Goal: Task Accomplishment & Management: Manage account settings

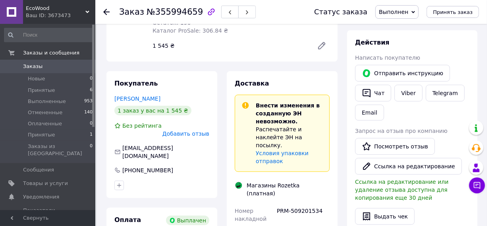
scroll to position [144, 0]
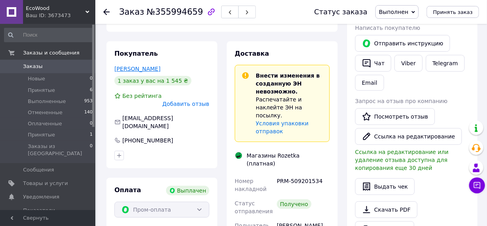
click at [136, 66] on link "[PERSON_NAME]" at bounding box center [137, 69] width 46 height 6
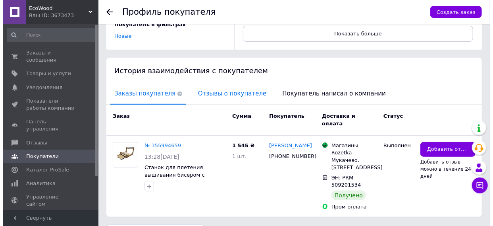
scroll to position [129, 0]
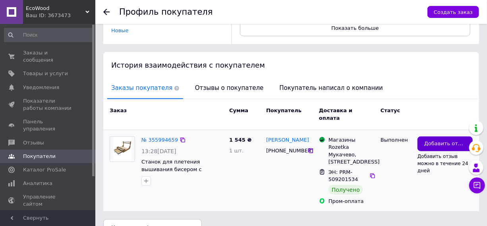
click at [439, 140] on span "Добавить отзыв" at bounding box center [445, 144] width 42 height 8
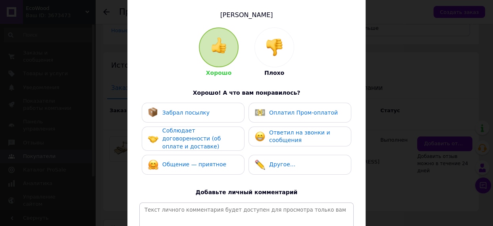
scroll to position [72, 0]
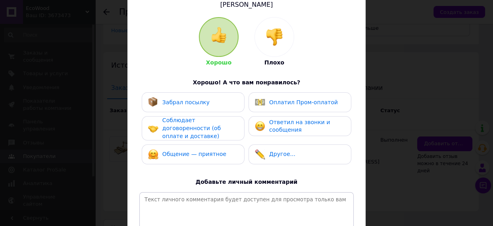
click at [170, 102] on span "Забрал посылку" at bounding box center [185, 102] width 47 height 6
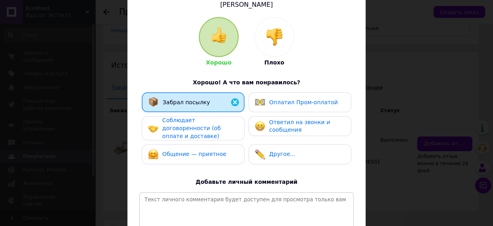
click at [270, 101] on span "Оплатил Пром-оплатой" at bounding box center [303, 102] width 69 height 6
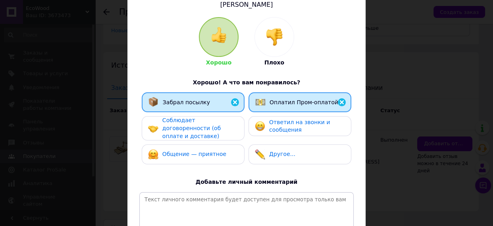
click at [277, 123] on span "Ответил на звонки и сообщения" at bounding box center [299, 126] width 61 height 14
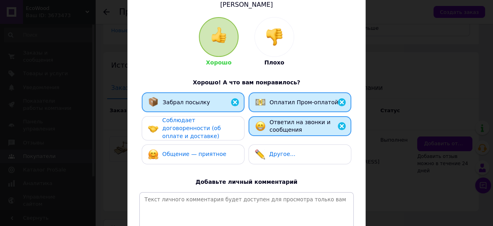
click at [202, 151] on span "Общение — приятное" at bounding box center [194, 154] width 64 height 6
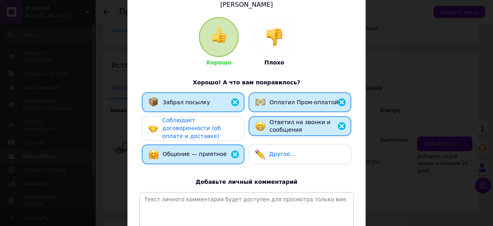
click at [203, 124] on span "Соблюдает договоренности (об оплате и доставке)" at bounding box center [191, 128] width 58 height 22
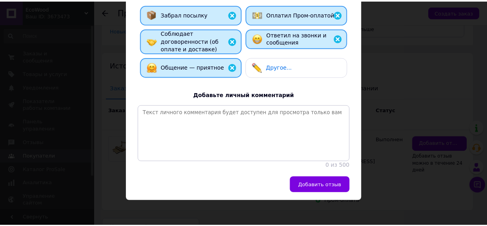
scroll to position [167, 0]
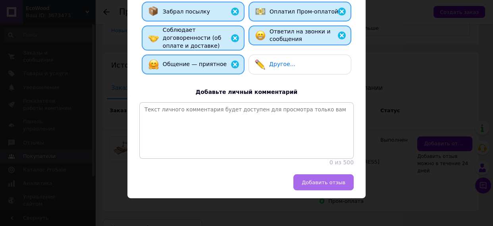
click at [313, 182] on span "Добавить отзыв" at bounding box center [324, 182] width 44 height 6
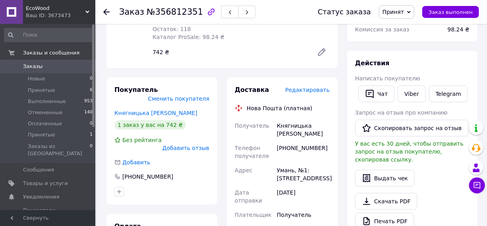
scroll to position [144, 0]
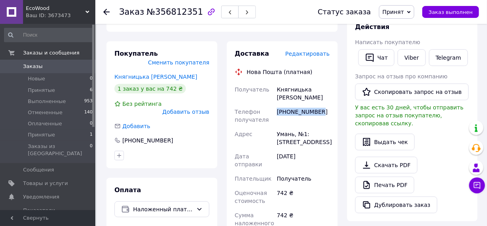
drag, startPoint x: 317, startPoint y: 93, endPoint x: 278, endPoint y: 95, distance: 39.4
click at [278, 104] on div "[PHONE_NUMBER]" at bounding box center [303, 115] width 56 height 22
copy div "[PHONE_NUMBER]"
drag, startPoint x: 306, startPoint y: 79, endPoint x: 277, endPoint y: 78, distance: 28.6
click at [276, 82] on div "Княгницька Світлана" at bounding box center [303, 93] width 56 height 22
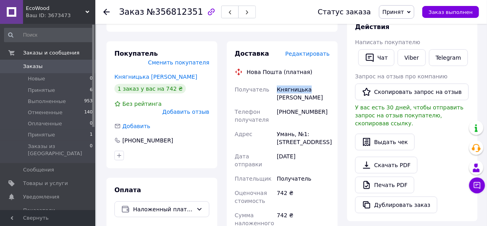
copy div "Княгницька"
drag, startPoint x: 329, startPoint y: 80, endPoint x: 309, endPoint y: 79, distance: 20.3
click at [309, 82] on div "Княгницька Світлана" at bounding box center [303, 93] width 56 height 22
copy div "Світлана"
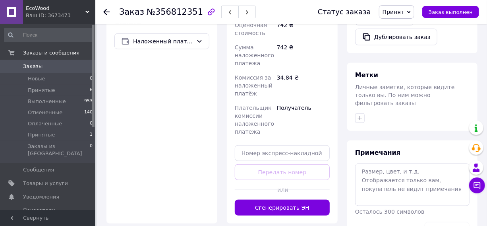
scroll to position [325, 0]
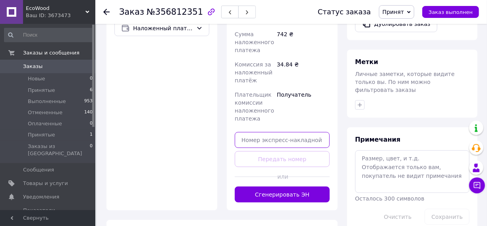
click at [256, 132] on input "text" at bounding box center [282, 140] width 95 height 16
paste input "20451225155275"
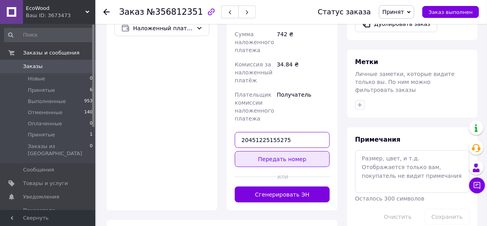
type input "20451225155275"
click at [275, 151] on button "Передать номер" at bounding box center [282, 159] width 95 height 16
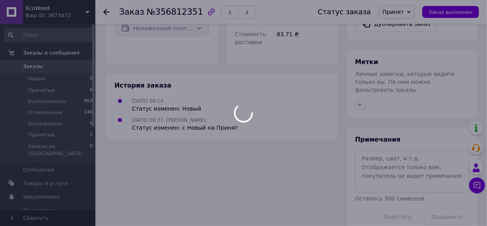
scroll to position [325, 0]
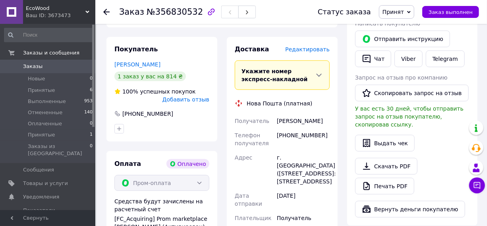
scroll to position [433, 0]
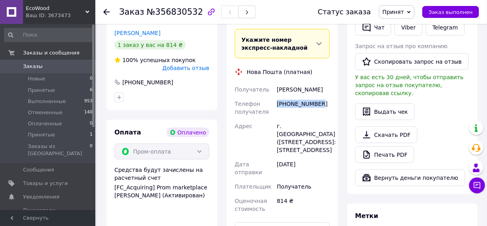
drag, startPoint x: 317, startPoint y: 79, endPoint x: 288, endPoint y: 79, distance: 29.4
click at [279, 97] on div "[PHONE_NUMBER]" at bounding box center [303, 108] width 56 height 22
copy div "380985390443"
drag, startPoint x: 299, startPoint y: 66, endPoint x: 284, endPoint y: 65, distance: 15.9
click at [276, 82] on div "Літвінова Валентина" at bounding box center [303, 89] width 56 height 14
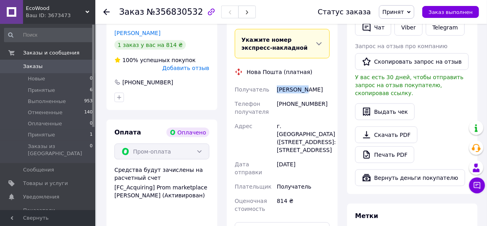
copy div "Літвінова"
drag, startPoint x: 329, startPoint y: 67, endPoint x: 303, endPoint y: 66, distance: 26.3
click at [303, 82] on div "Літвінова Валентина" at bounding box center [303, 89] width 56 height 14
copy div "Валентина"
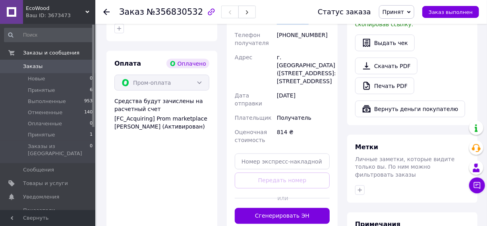
scroll to position [541, 0]
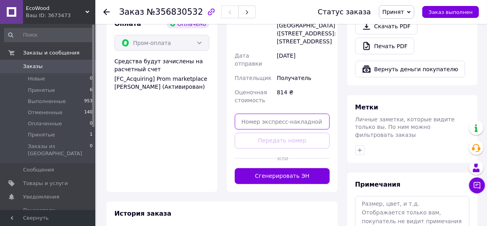
click at [251, 114] on input "text" at bounding box center [282, 122] width 95 height 16
paste input "20451225162569"
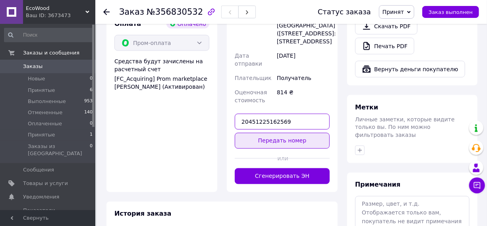
type input "20451225162569"
click at [278, 133] on button "Передать номер" at bounding box center [282, 141] width 95 height 16
